Goal: Information Seeking & Learning: Check status

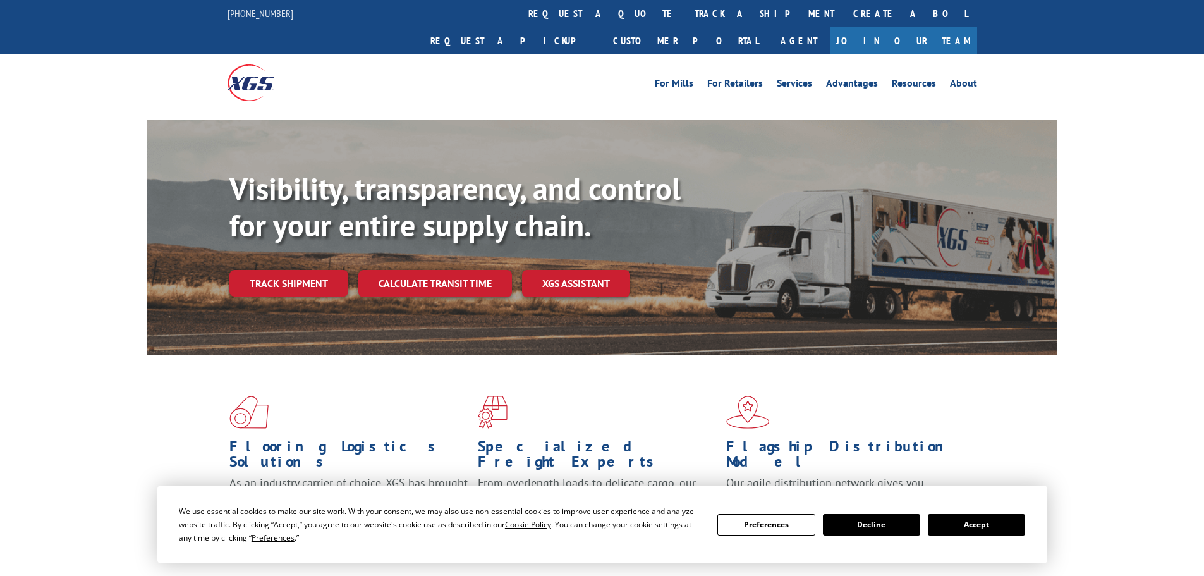
click at [685, 12] on link "track a shipment" at bounding box center [764, 13] width 159 height 27
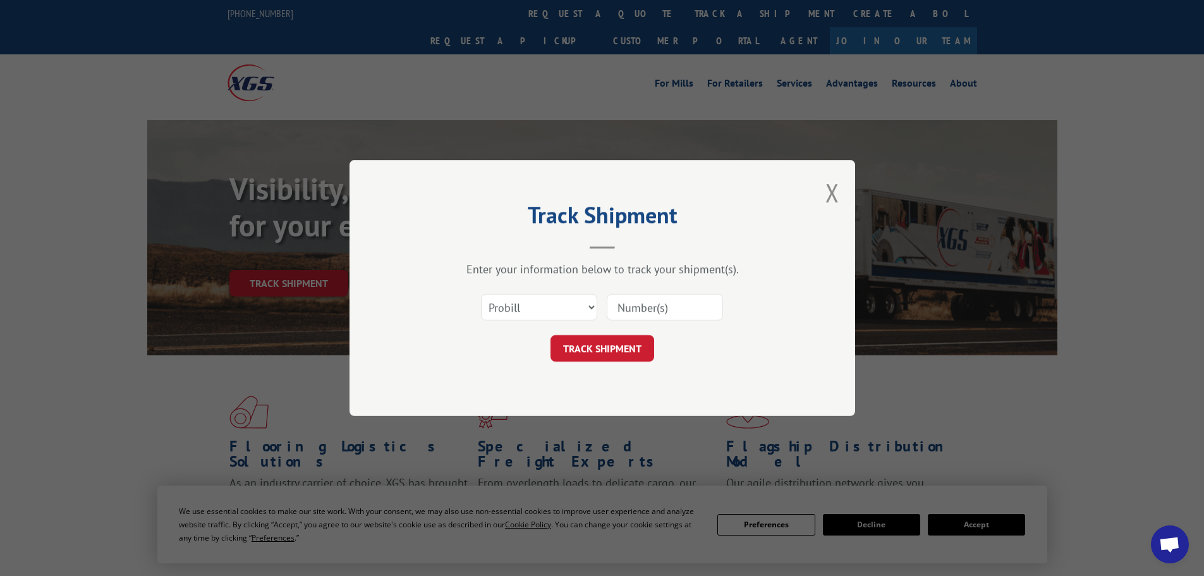
click at [633, 300] on input at bounding box center [665, 307] width 116 height 27
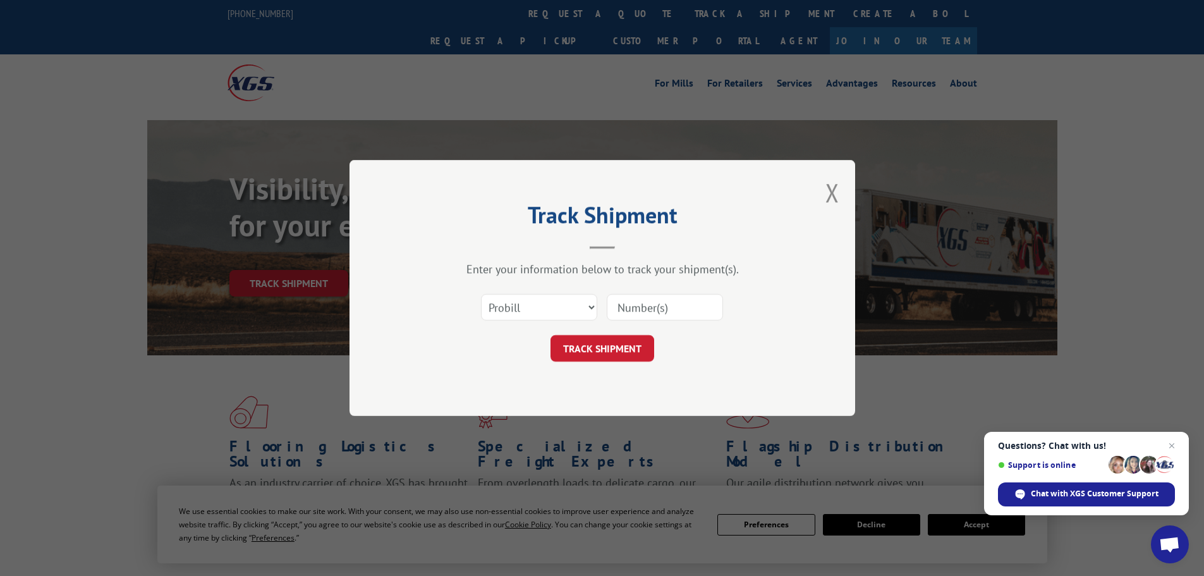
paste input "17523073"
type input "17523073"
click at [608, 345] on button "TRACK SHIPMENT" at bounding box center [602, 348] width 104 height 27
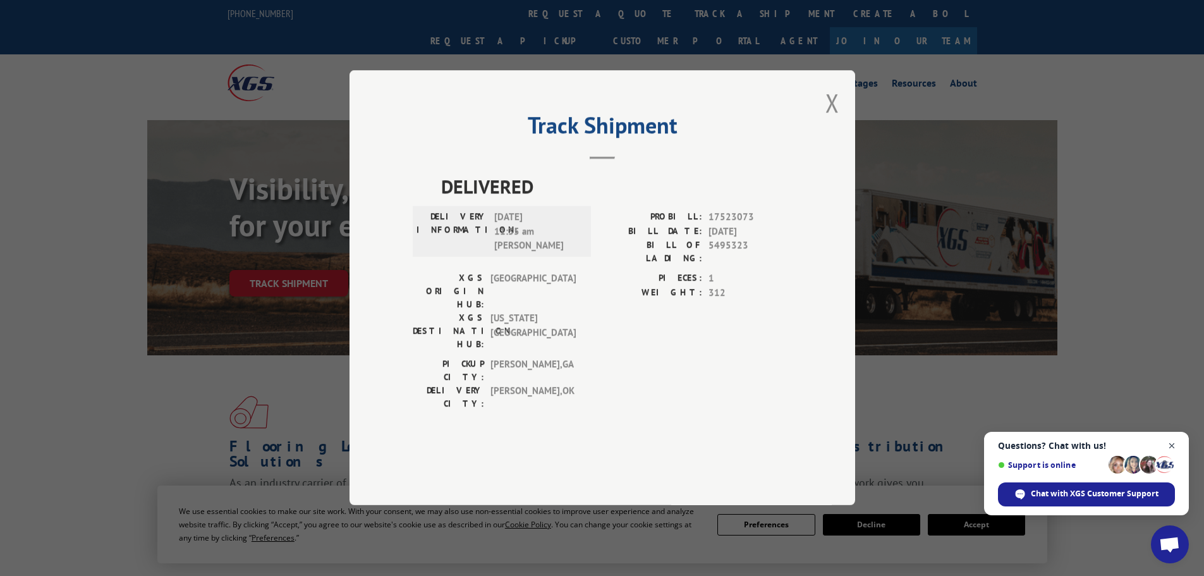
click at [1172, 444] on span "Close chat" at bounding box center [1172, 446] width 16 height 16
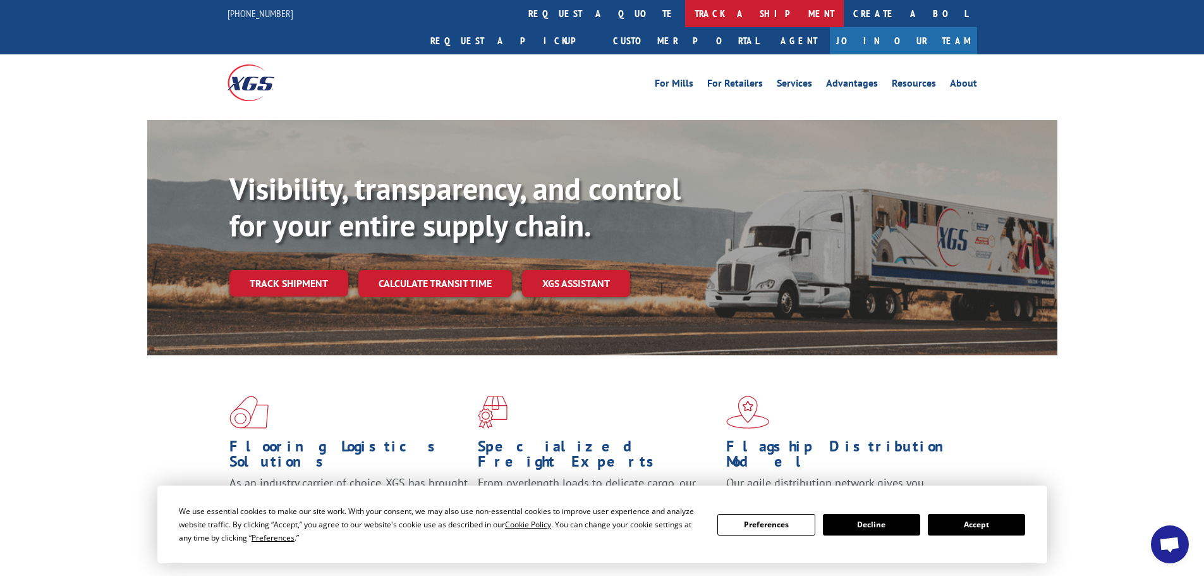
click at [685, 25] on link "track a shipment" at bounding box center [764, 13] width 159 height 27
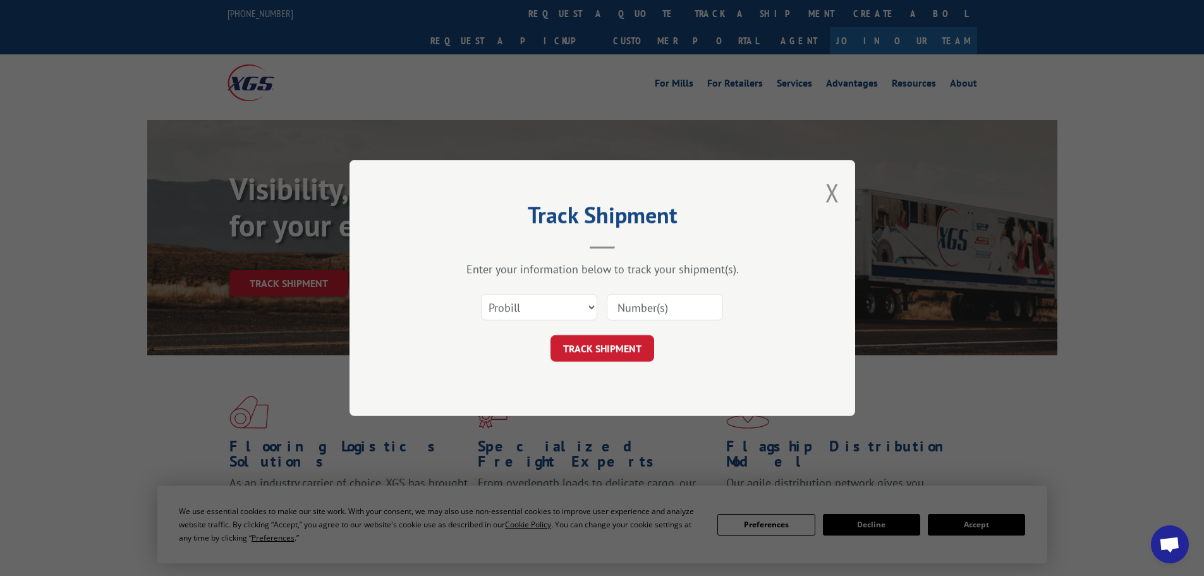
click at [614, 305] on input at bounding box center [665, 307] width 116 height 27
paste input "17477896"
type input "17477896"
click at [628, 345] on button "TRACK SHIPMENT" at bounding box center [602, 348] width 104 height 27
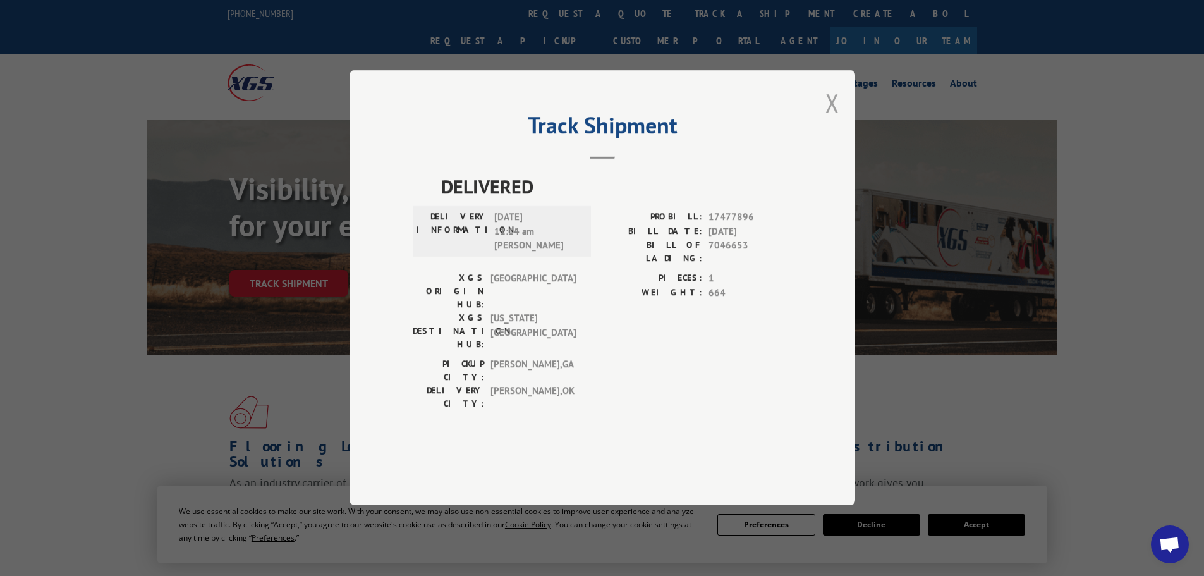
click at [828, 119] on button "Close modal" at bounding box center [832, 102] width 14 height 33
